Goal: Task Accomplishment & Management: Manage account settings

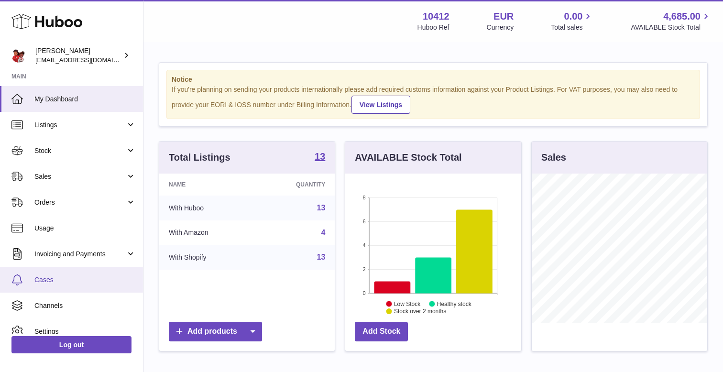
scroll to position [36, 0]
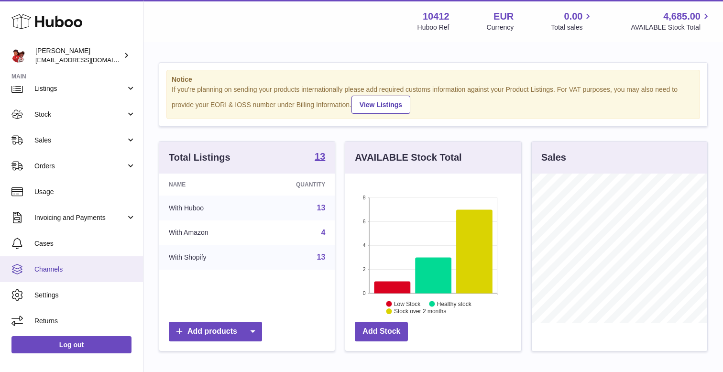
click at [57, 265] on span "Channels" at bounding box center [84, 269] width 101 height 9
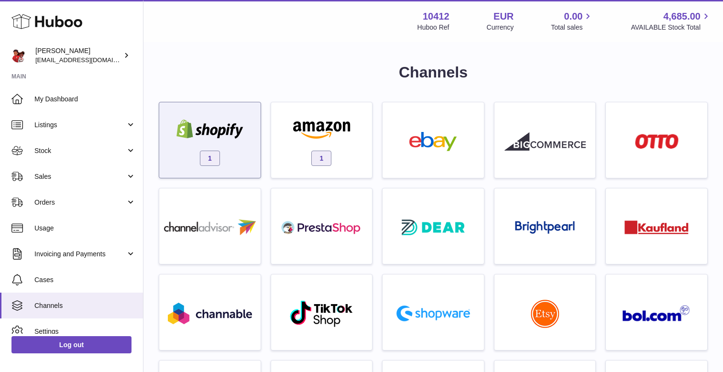
click at [216, 144] on div "1" at bounding box center [210, 142] width 92 height 61
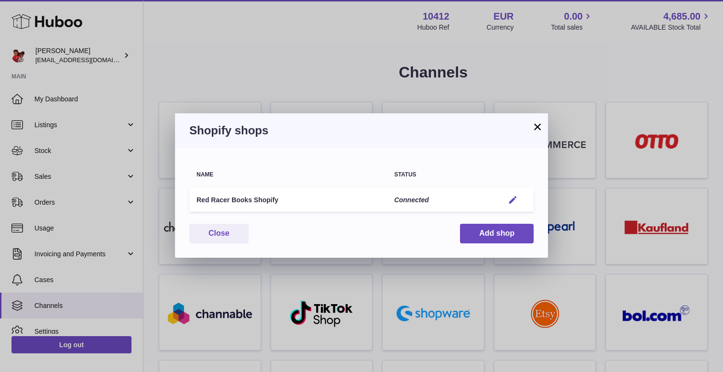
click at [506, 196] on button "Edit" at bounding box center [513, 200] width 18 height 10
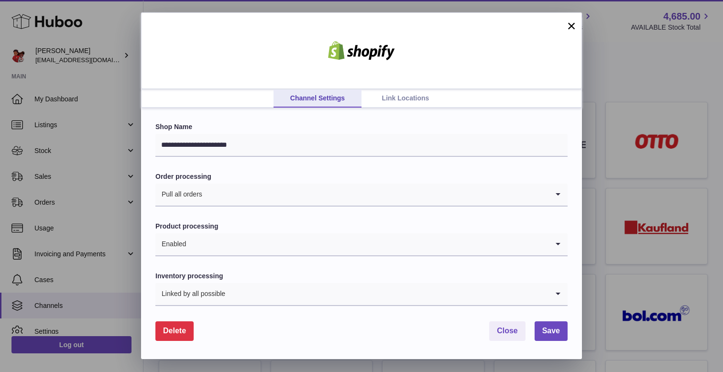
click at [414, 98] on link "Link Locations" at bounding box center [406, 98] width 88 height 18
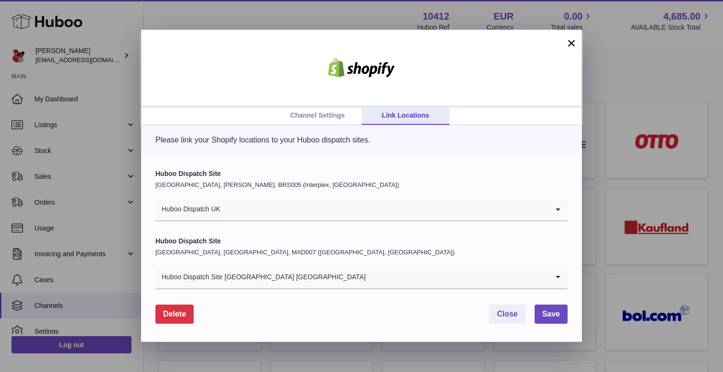
click at [268, 201] on input "Search for option" at bounding box center [385, 210] width 328 height 22
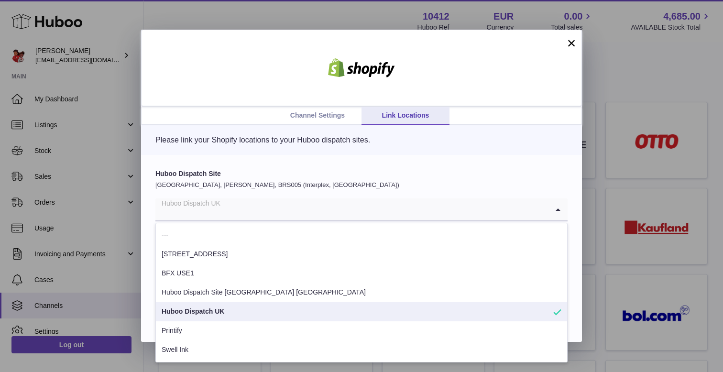
click at [348, 165] on div "Huboo Dispatch Site United Kingdom, Bradley Stoke, BRS005 (Interplex, UK) Huboo…" at bounding box center [361, 249] width 441 height 188
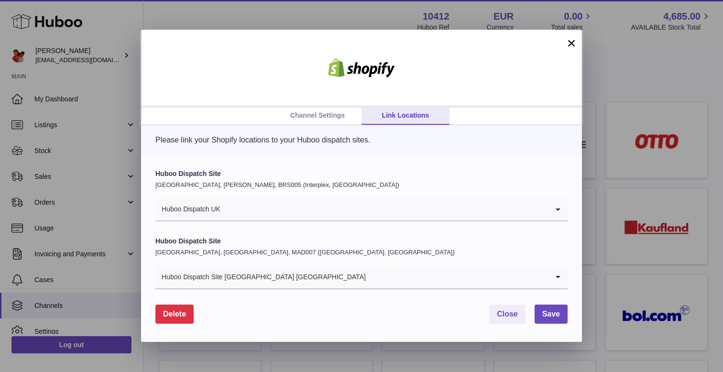
click at [572, 38] on button "×" at bounding box center [571, 42] width 11 height 11
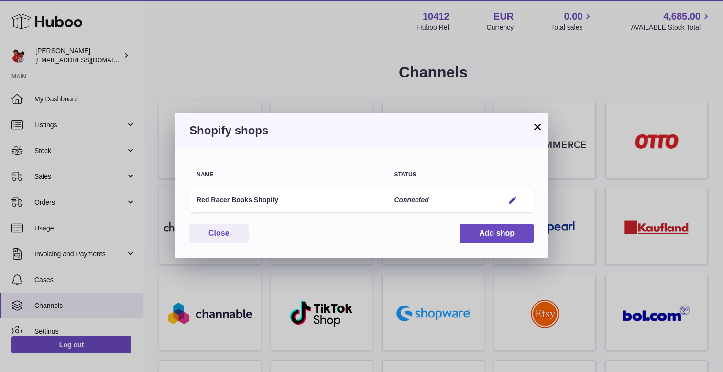
click at [538, 123] on button "×" at bounding box center [537, 126] width 11 height 11
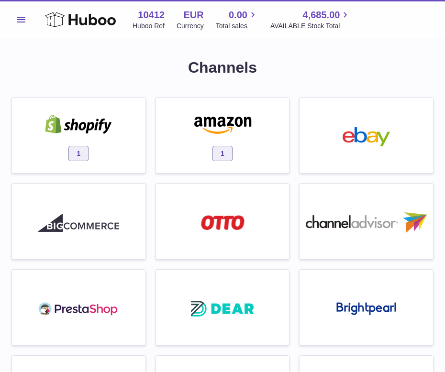
click at [93, 138] on div "1" at bounding box center [79, 137] width 124 height 61
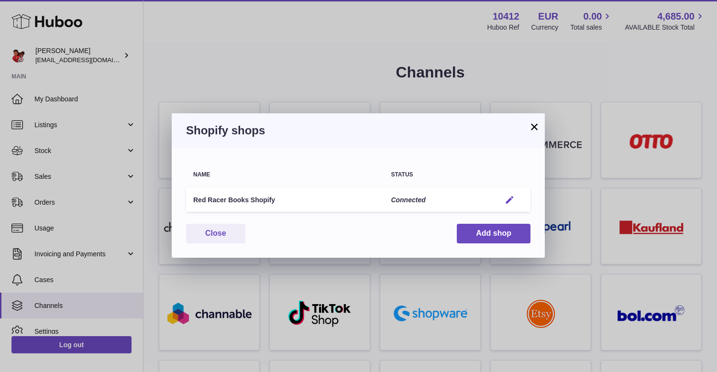
click at [512, 196] on em "button" at bounding box center [510, 200] width 10 height 10
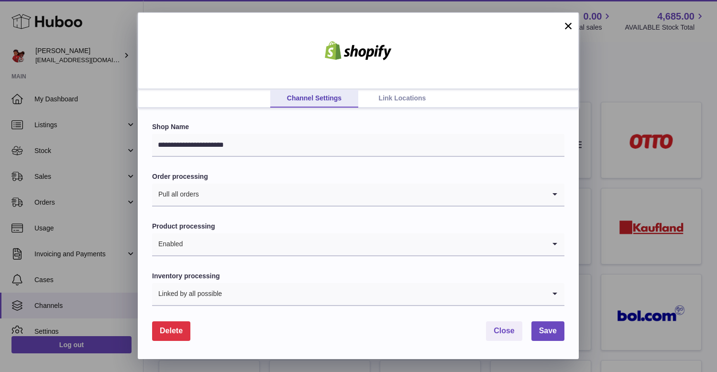
click at [412, 99] on link "Link Locations" at bounding box center [402, 98] width 88 height 18
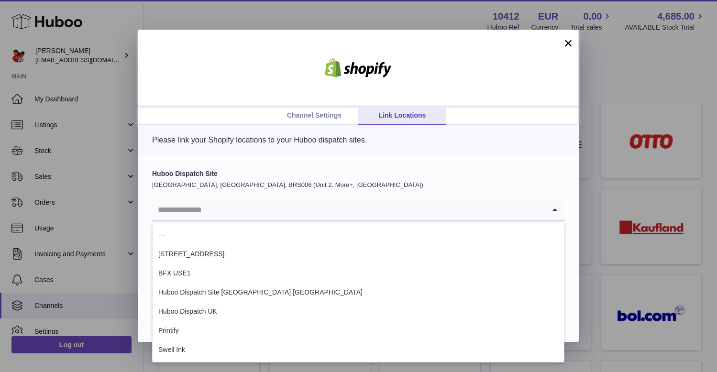
click at [227, 220] on input "Search for option" at bounding box center [348, 210] width 393 height 22
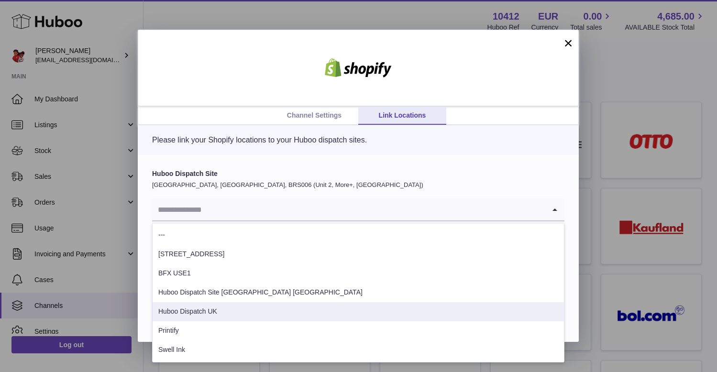
click at [228, 310] on li "Huboo Dispatch UK" at bounding box center [358, 311] width 411 height 19
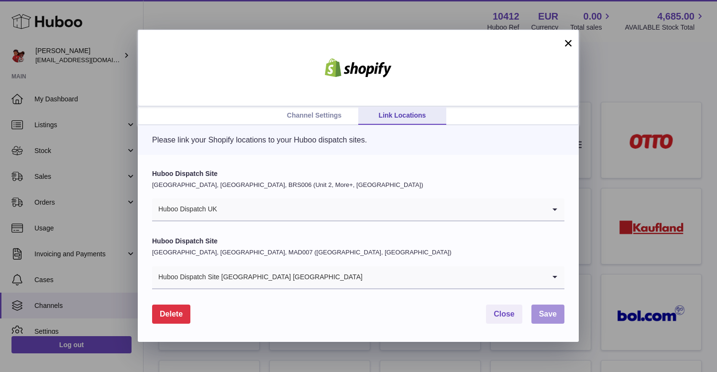
click at [551, 313] on span "Save" at bounding box center [548, 314] width 18 height 8
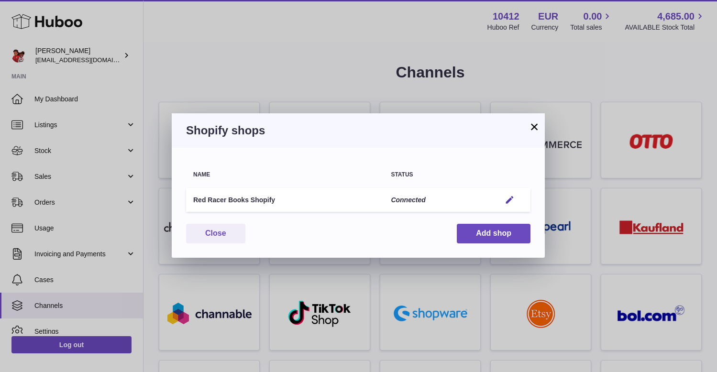
click at [531, 125] on button "×" at bounding box center [534, 126] width 11 height 11
